Goal: Check status

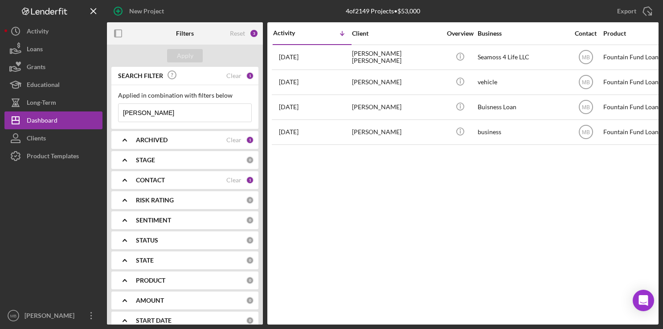
click at [176, 114] on input "[PERSON_NAME]" at bounding box center [185, 113] width 133 height 18
type input "D"
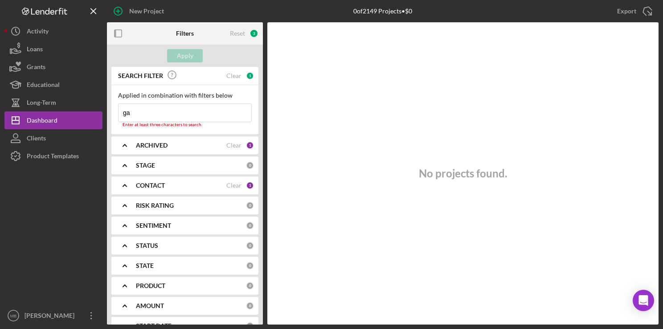
type input "g"
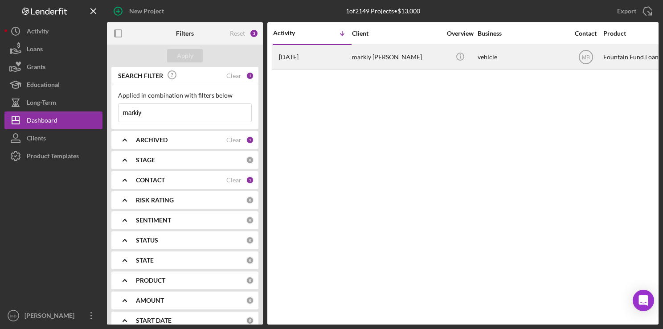
type input "markiy"
click at [339, 53] on div "[DATE] markiy [PERSON_NAME]" at bounding box center [312, 57] width 78 height 24
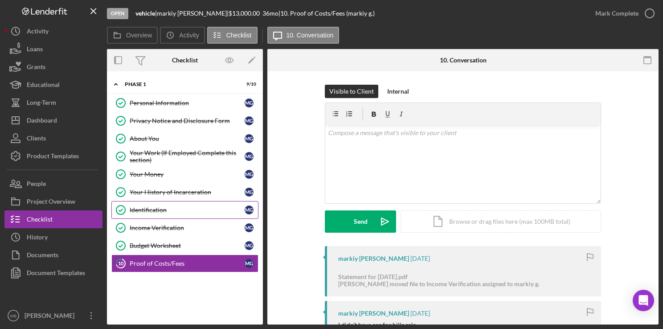
click at [143, 206] on div "Identification" at bounding box center [187, 209] width 115 height 7
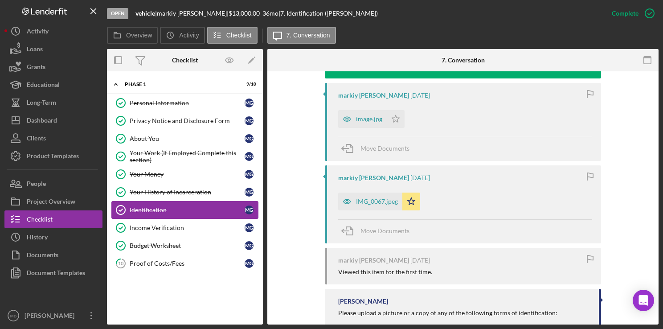
scroll to position [309, 0]
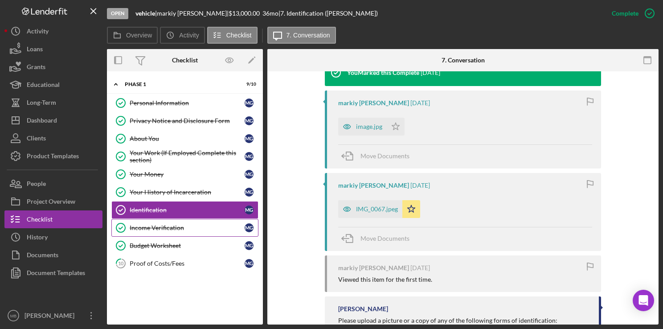
click at [169, 225] on div "Income Verification" at bounding box center [187, 227] width 115 height 7
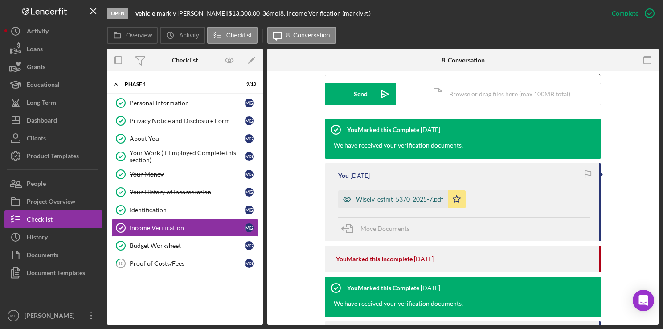
click at [407, 197] on div "Wisely_estmt_5370_2025-7.pdf" at bounding box center [399, 199] width 87 height 7
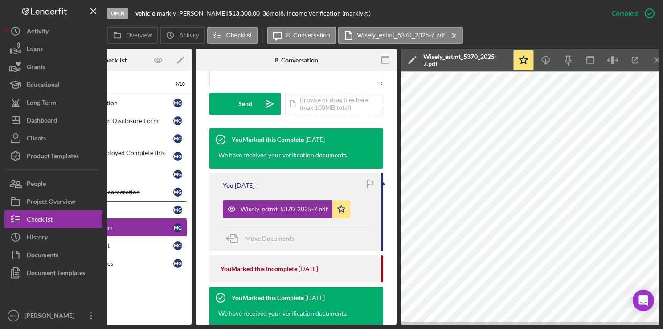
scroll to position [0, 81]
